Goal: Task Accomplishment & Management: Use online tool/utility

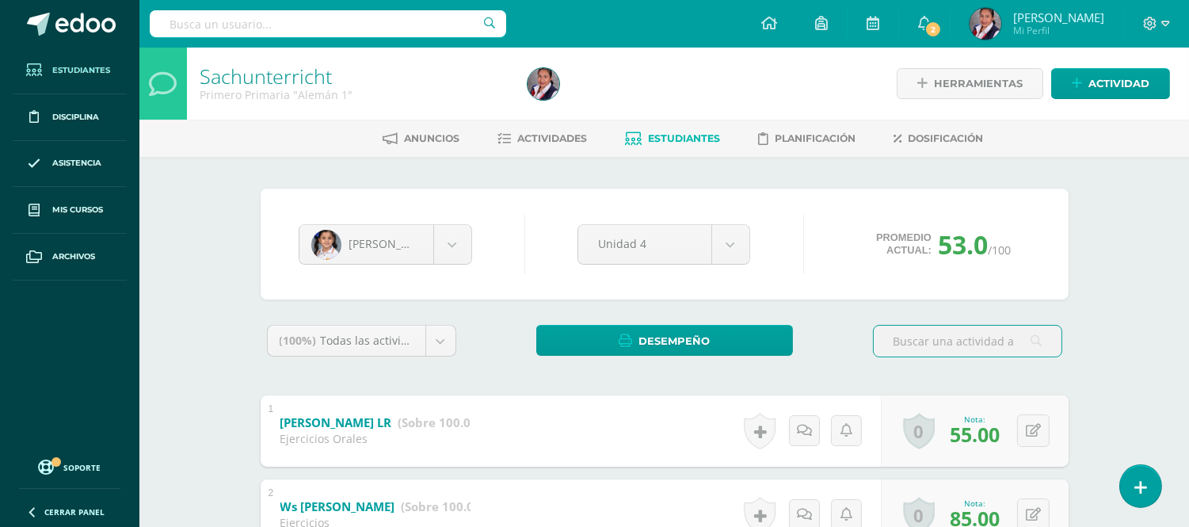
click at [89, 78] on link "Estudiantes" at bounding box center [70, 71] width 114 height 47
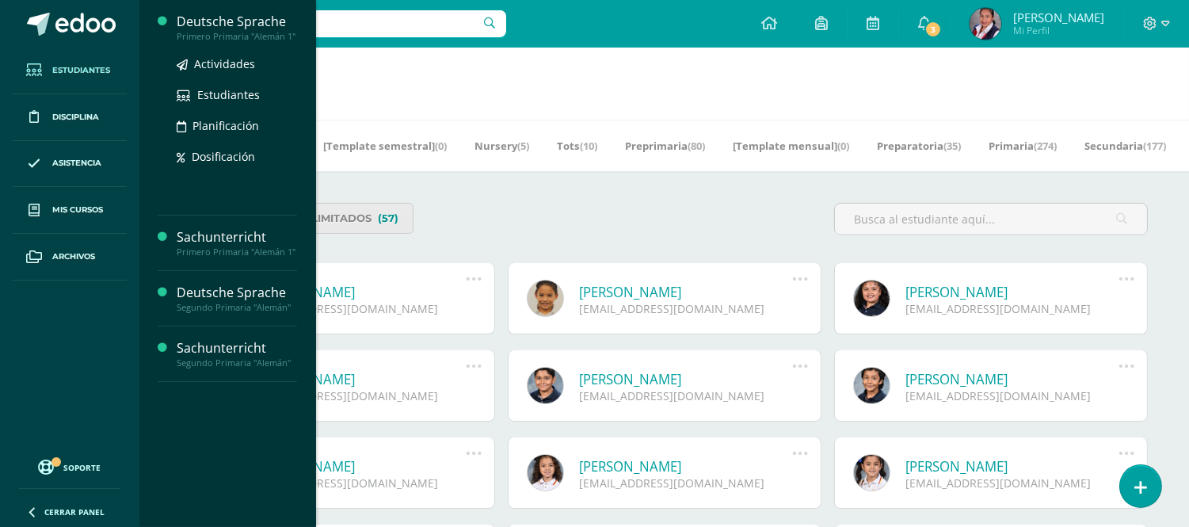
click at [215, 38] on div "Primero Primaria "Alemán 1"" at bounding box center [237, 36] width 120 height 11
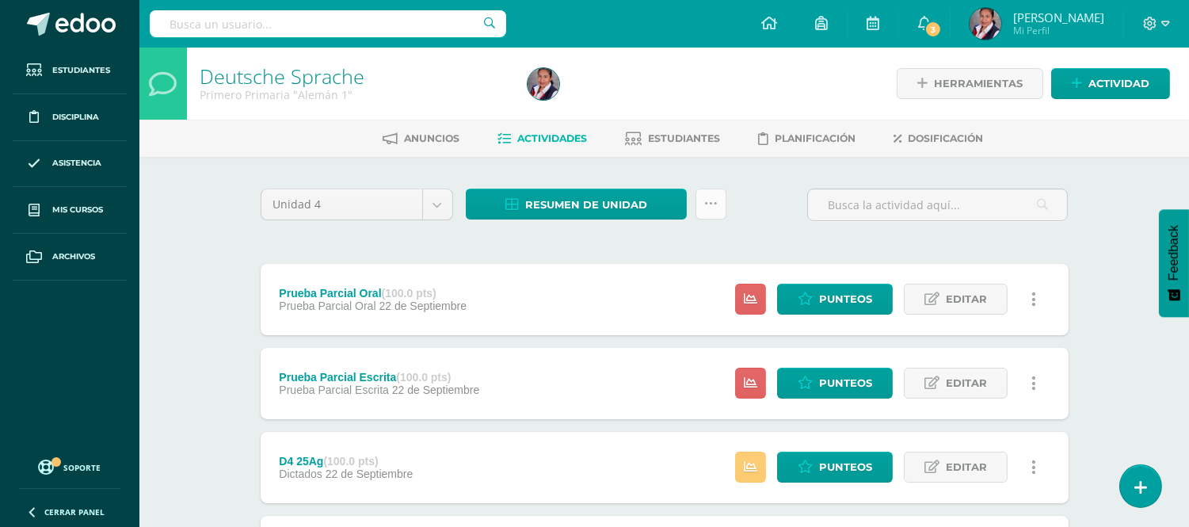
click at [714, 204] on icon at bounding box center [710, 203] width 13 height 13
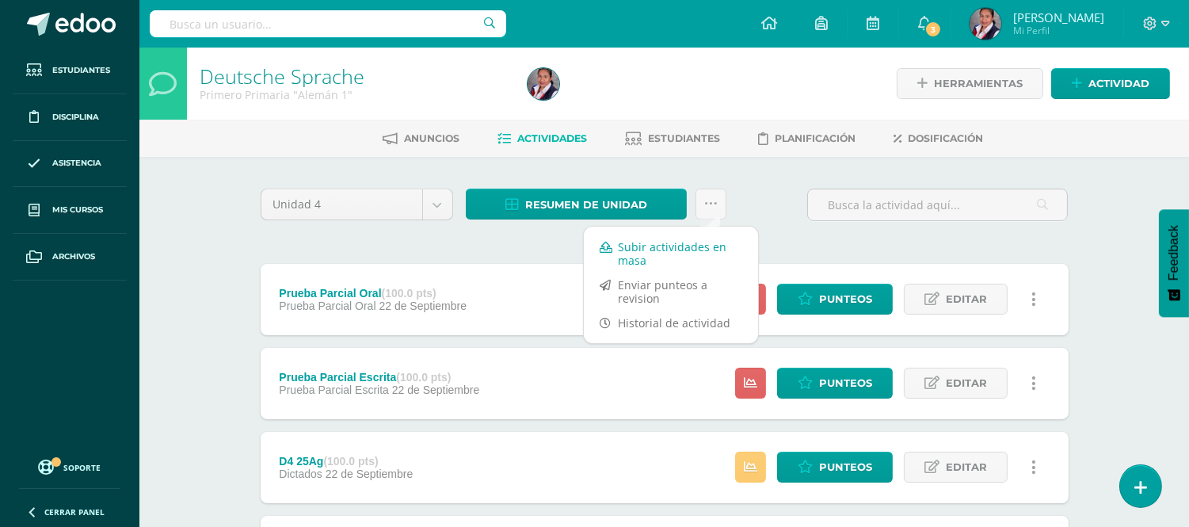
click at [669, 252] on link "Subir actividades en masa" at bounding box center [671, 253] width 174 height 38
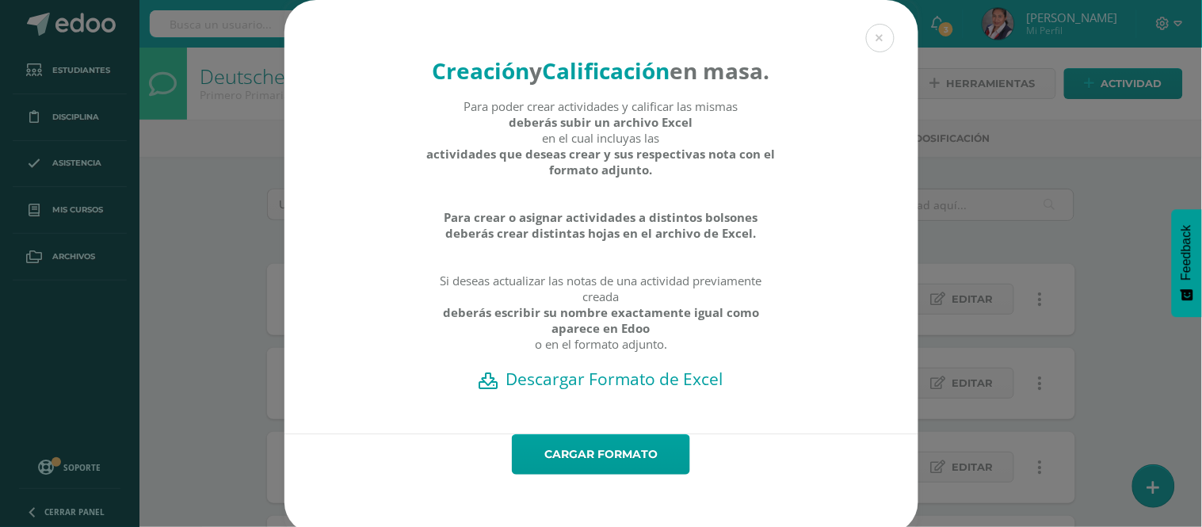
click at [599, 390] on h2 "Descargar Formato de Excel" at bounding box center [601, 379] width 578 height 22
